Goal: Transaction & Acquisition: Purchase product/service

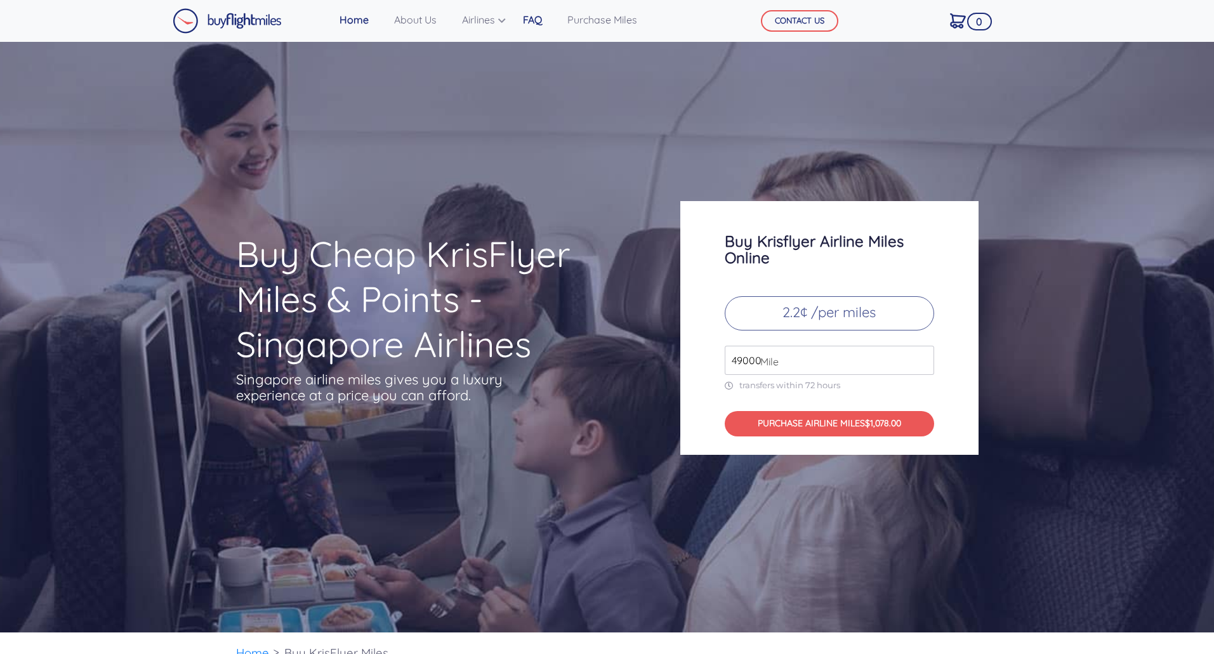
drag, startPoint x: 76, startPoint y: 9, endPoint x: 532, endPoint y: 29, distance: 456.7
click at [532, 29] on link "FAQ" at bounding box center [532, 19] width 29 height 25
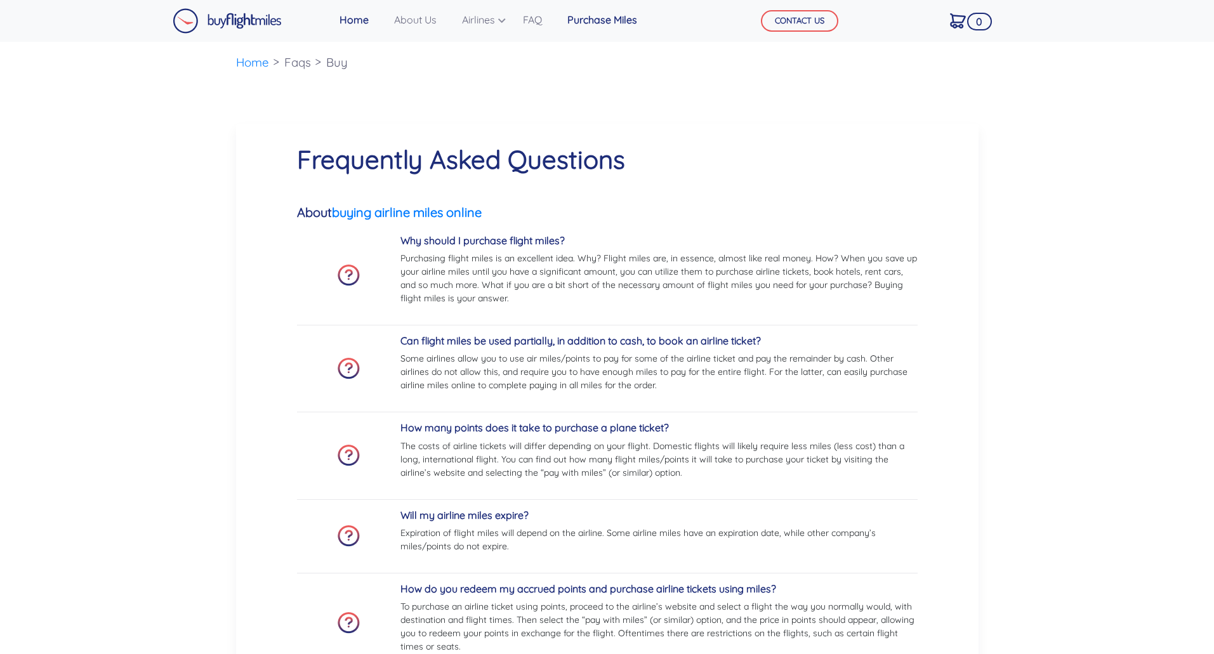
click at [622, 17] on link "Purchase Miles" at bounding box center [602, 19] width 80 height 25
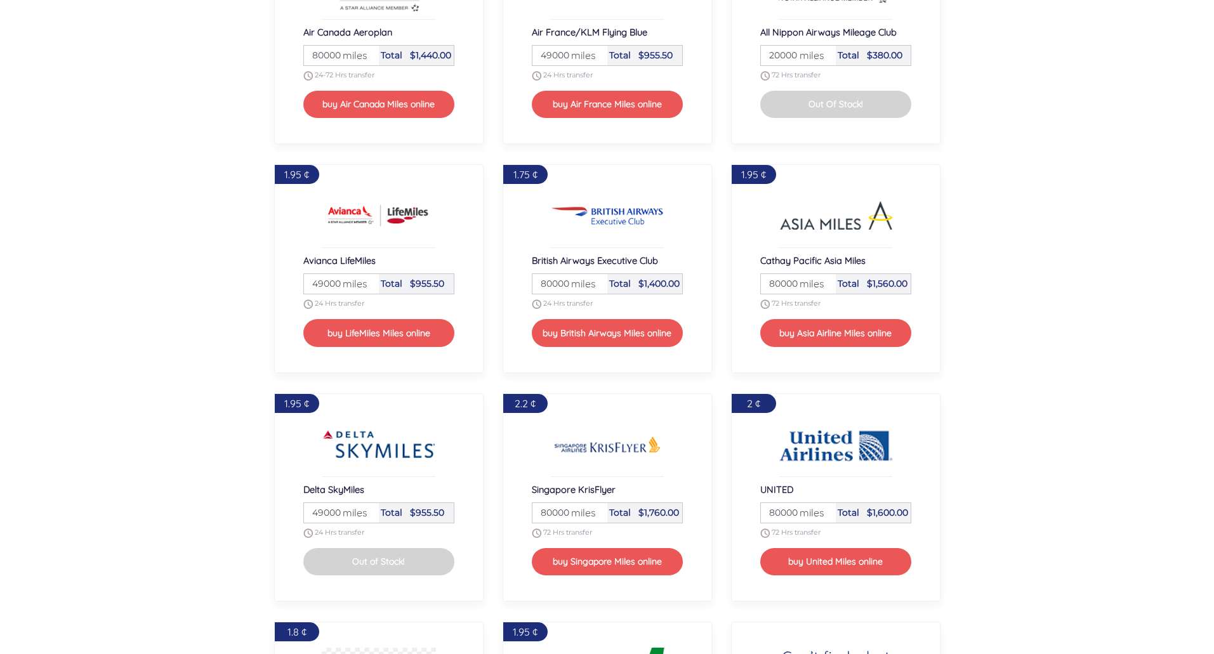
scroll to position [1340, 0]
drag, startPoint x: 588, startPoint y: 282, endPoint x: 527, endPoint y: 279, distance: 61.0
click at [527, 279] on div "1.75 ¢ British Airways Executive Club Miles 80000 miles Total $1,400.00 24 Hrs …" at bounding box center [607, 268] width 209 height 208
click at [595, 285] on input "80000" at bounding box center [569, 284] width 71 height 20
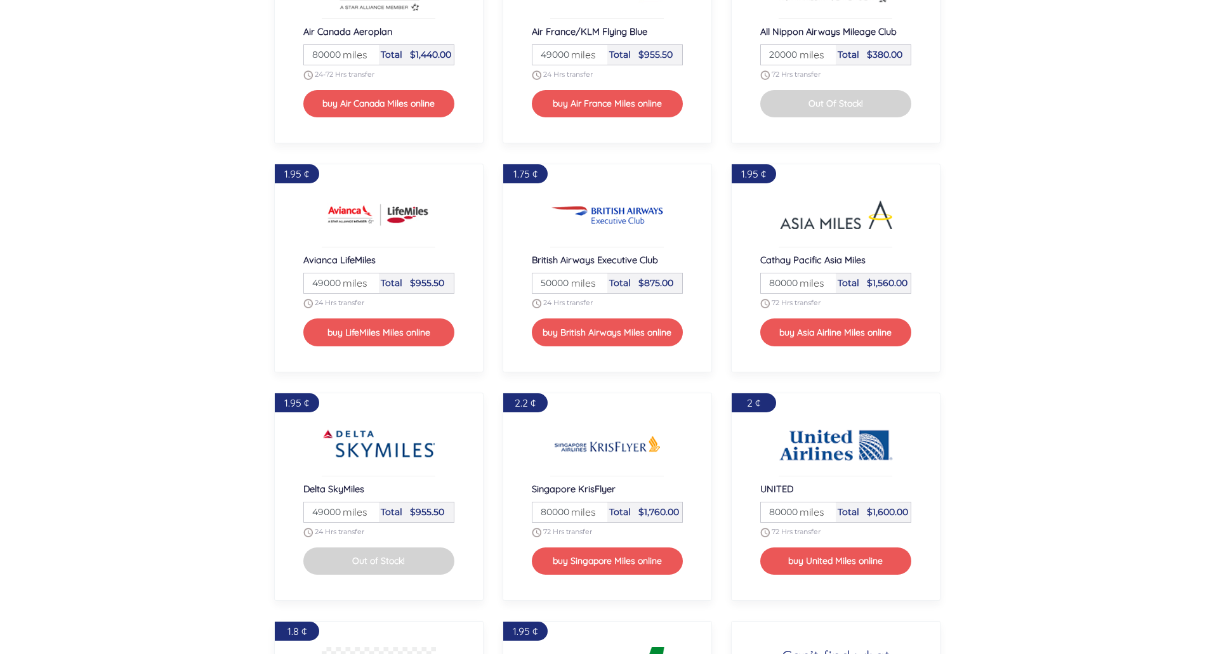
type input "50000"
click at [503, 274] on div "1.75 ¢ British Airways Executive Club Miles 50000 miles Total $875.00 24 Hrs tr…" at bounding box center [607, 268] width 209 height 208
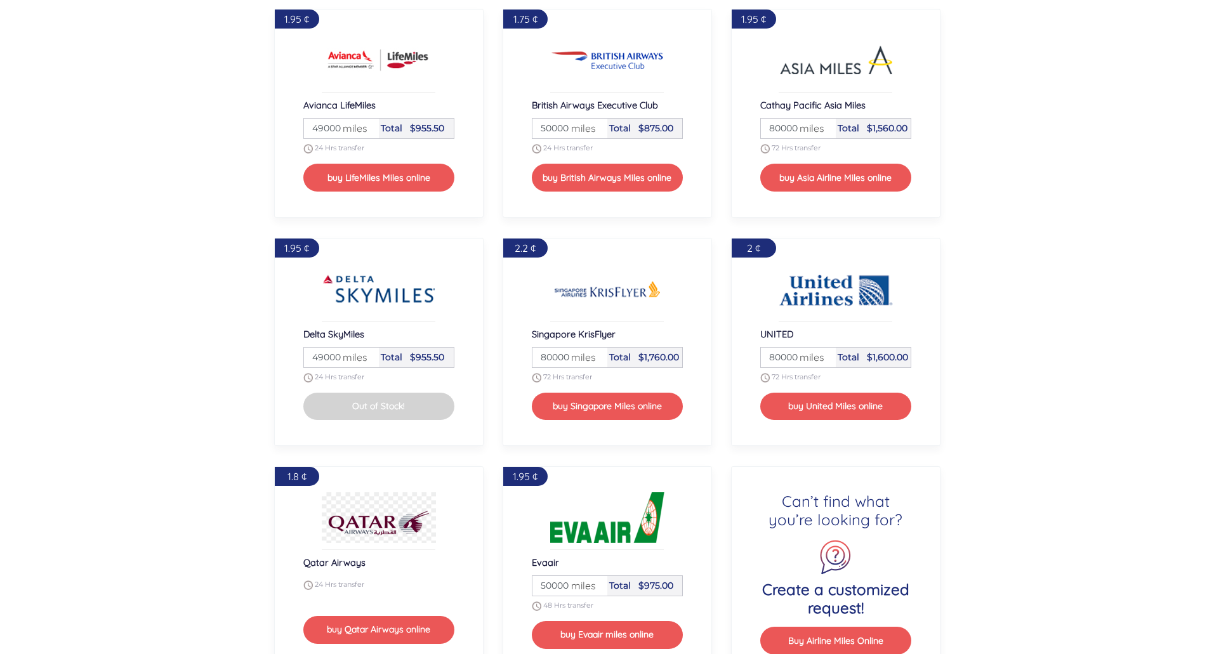
scroll to position [1496, 0]
click at [558, 354] on input "80000" at bounding box center [569, 357] width 71 height 20
type input "40000"
click at [493, 310] on div "2.2 ¢ Singapore KrisFlyer Miles 40000 miles Total $880.00 72 Hrs transfer buy S…" at bounding box center [607, 341] width 228 height 228
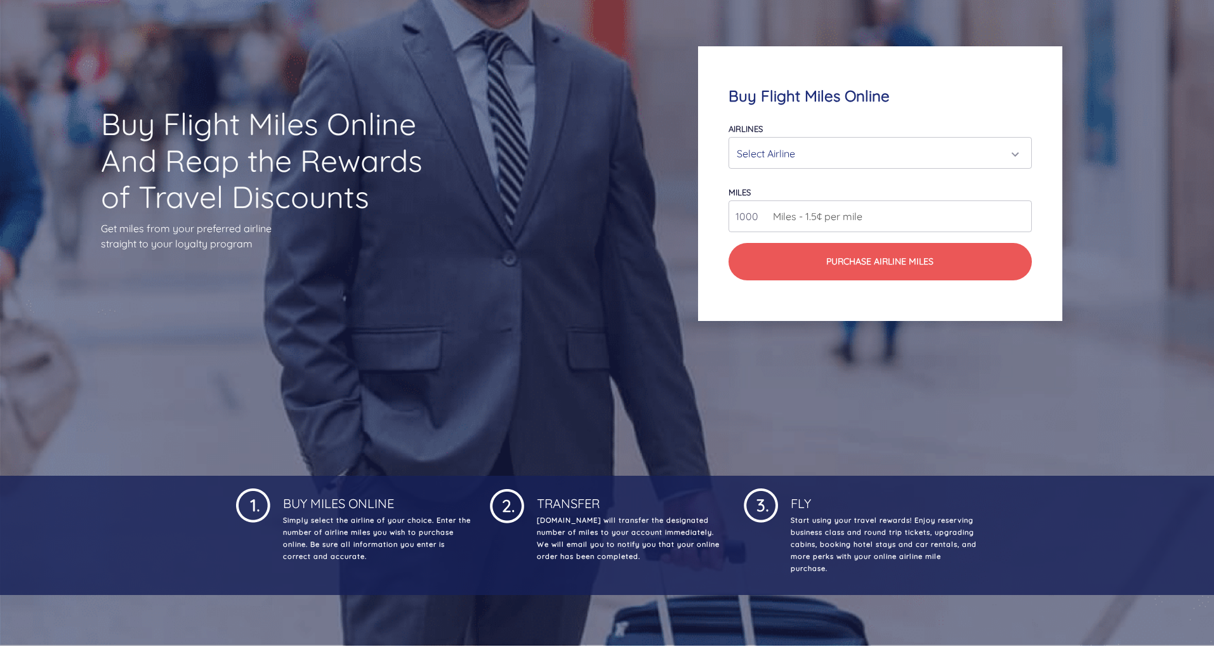
scroll to position [0, 0]
